Goal: Complete application form

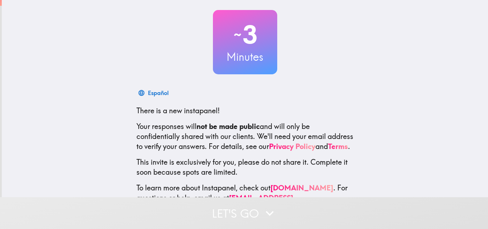
scroll to position [68, 0]
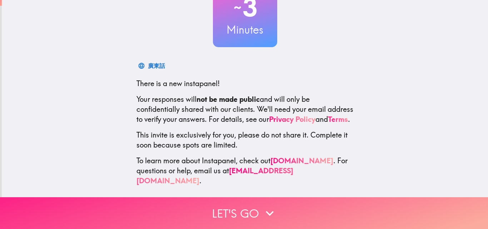
click at [243, 206] on button "Let's go" at bounding box center [244, 213] width 488 height 32
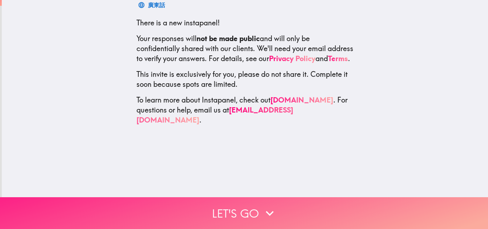
scroll to position [0, 0]
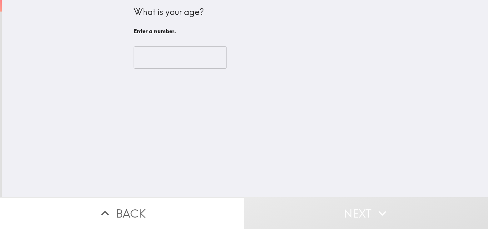
click at [153, 61] on input "number" at bounding box center [180, 57] width 93 height 22
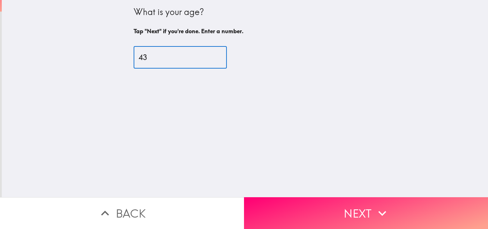
type input "43"
click at [135, 123] on div "What is your age? Tap "Next" if you're done. Enter a number. 43 ​" at bounding box center [245, 98] width 486 height 197
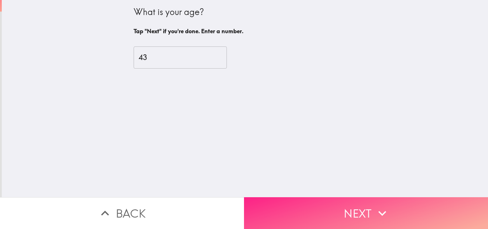
click at [294, 201] on button "Next" at bounding box center [366, 213] width 244 height 32
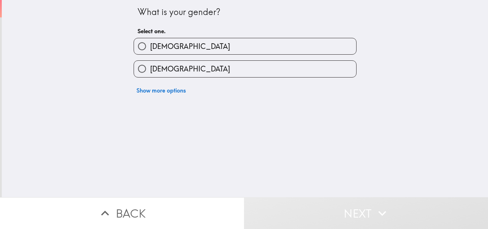
drag, startPoint x: 180, startPoint y: 42, endPoint x: 191, endPoint y: 72, distance: 32.1
click at [180, 42] on label "[DEMOGRAPHIC_DATA]" at bounding box center [245, 46] width 222 height 16
click at [150, 42] on input "[DEMOGRAPHIC_DATA]" at bounding box center [142, 46] width 16 height 16
radio input "true"
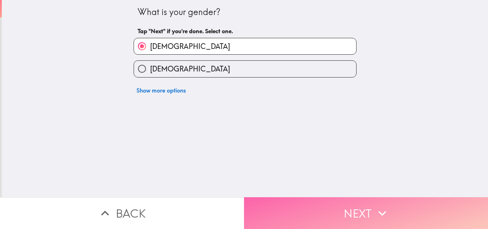
click at [336, 209] on button "Next" at bounding box center [366, 213] width 244 height 32
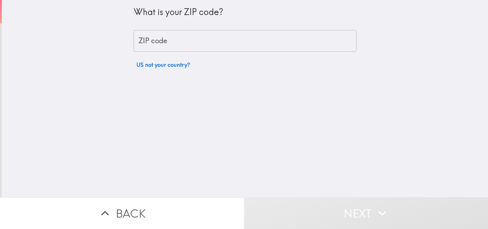
drag, startPoint x: 171, startPoint y: 46, endPoint x: 125, endPoint y: 119, distance: 86.3
click at [171, 46] on input "ZIP code" at bounding box center [245, 41] width 223 height 22
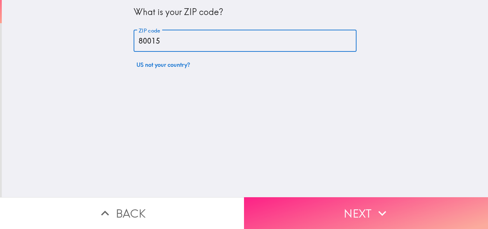
type input "80015"
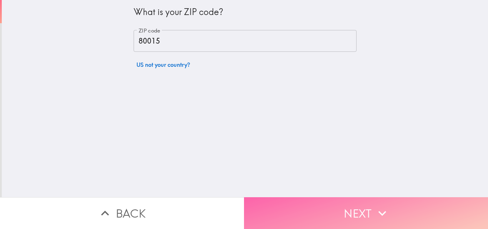
click at [281, 197] on button "Next" at bounding box center [366, 213] width 244 height 32
